Goal: Check status: Check status

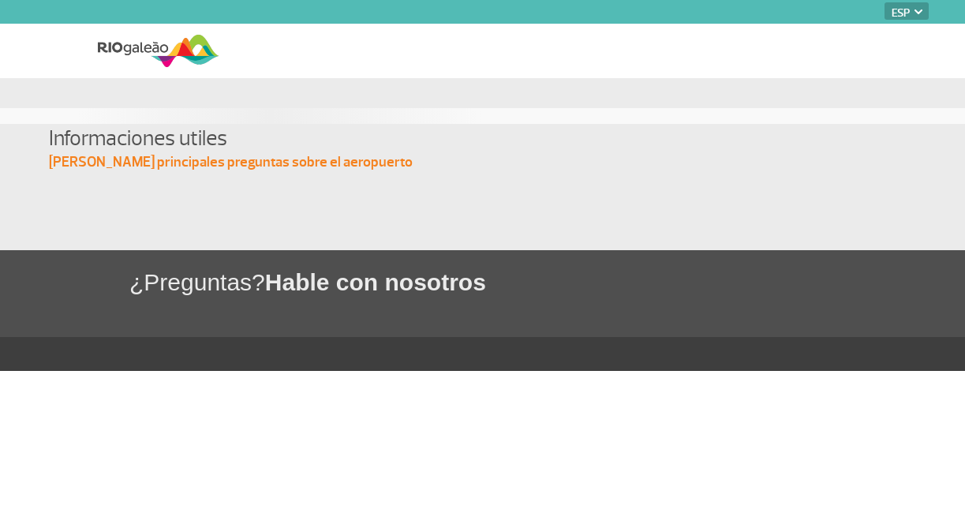
select select "es"
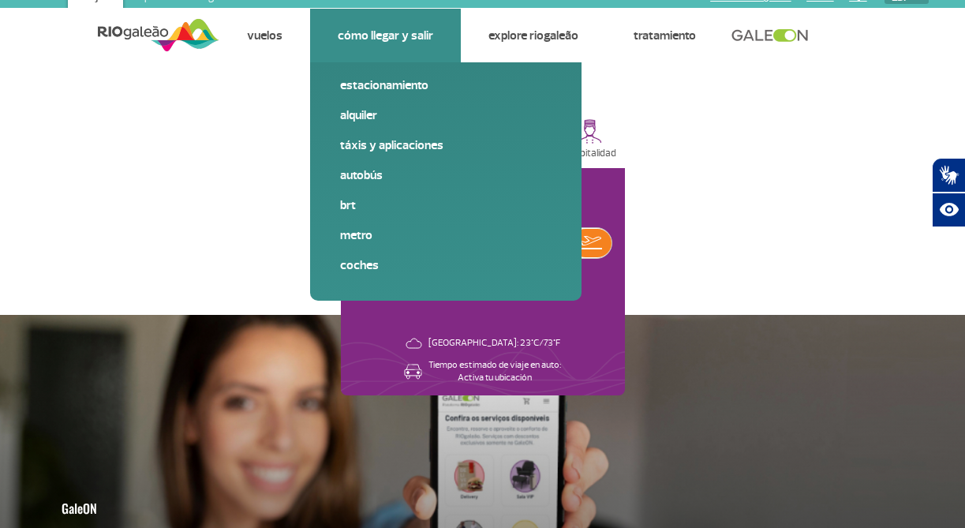
scroll to position [22, 0]
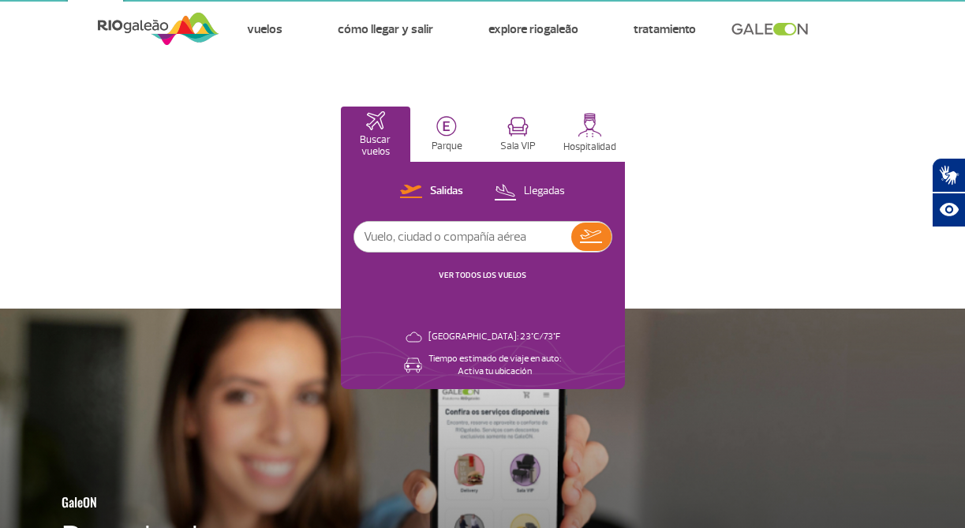
click at [400, 245] on input "text" at bounding box center [462, 237] width 217 height 30
type input "g3 7612"
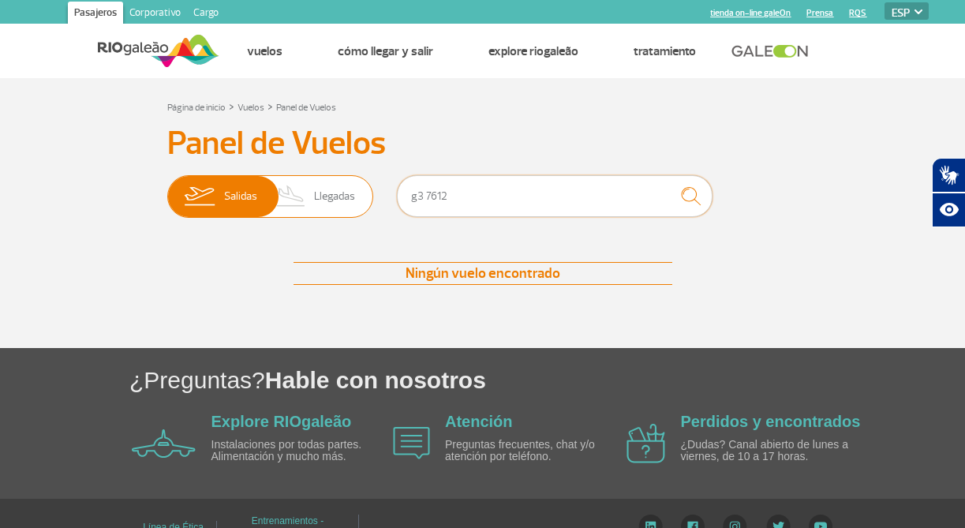
drag, startPoint x: 426, startPoint y: 196, endPoint x: 364, endPoint y: 189, distance: 62.7
click at [364, 189] on div "Salidas Llegadas g3 7612" at bounding box center [482, 198] width 631 height 47
type input "7612"
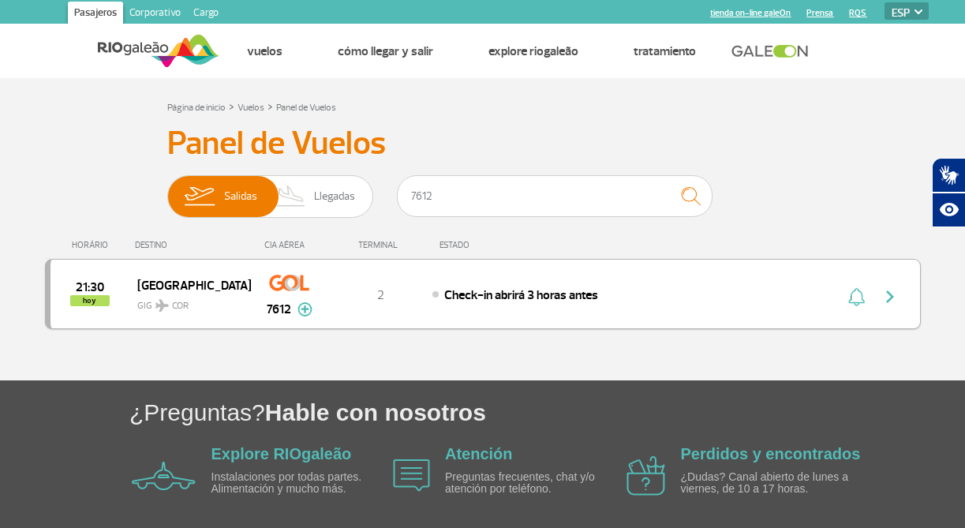
click at [501, 299] on span "Check-in abrirá 3 horas antes" at bounding box center [521, 295] width 154 height 16
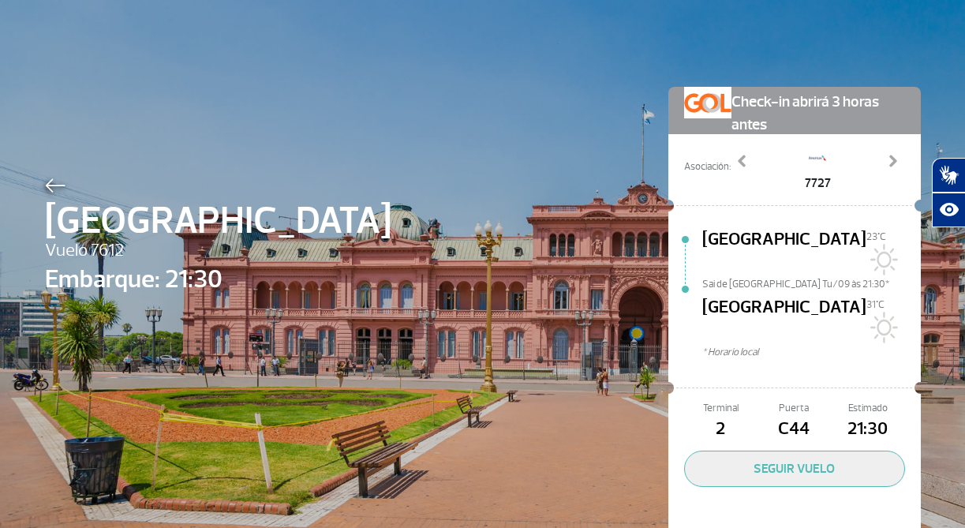
scroll to position [24, 0]
